Goal: Check status: Check status

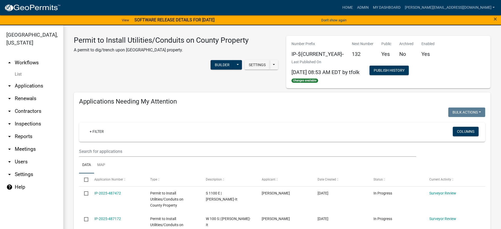
select select "2: 50"
click at [398, 7] on link "My Dashboard" at bounding box center [386, 8] width 32 height 10
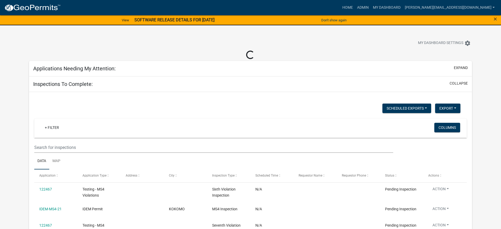
select select "2: 50"
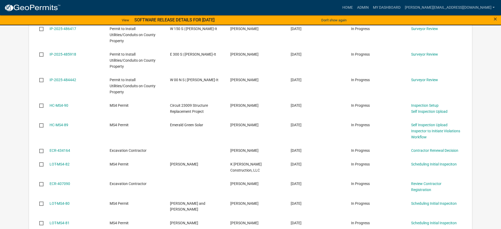
scroll to position [230, 0]
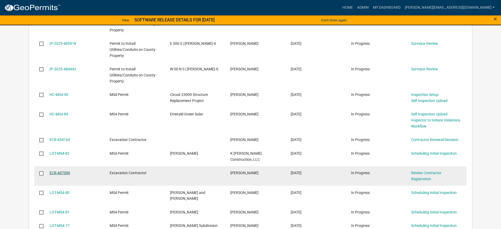
click at [61, 171] on link "ECR-407090" at bounding box center [60, 173] width 21 height 4
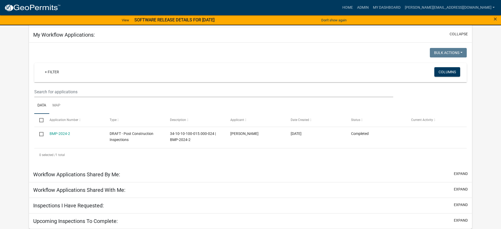
select select "2: 50"
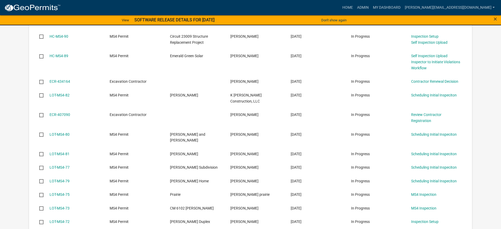
scroll to position [256, 0]
